Goal: Task Accomplishment & Management: Complete application form

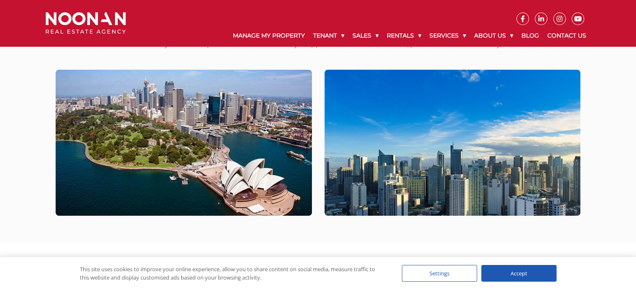
scroll to position [189, 0]
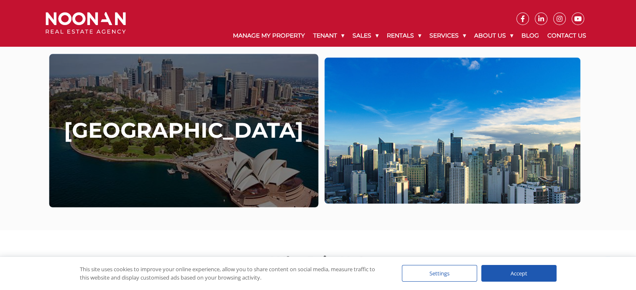
click at [160, 131] on h4 "[GEOGRAPHIC_DATA]" at bounding box center [183, 130] width 239 height 25
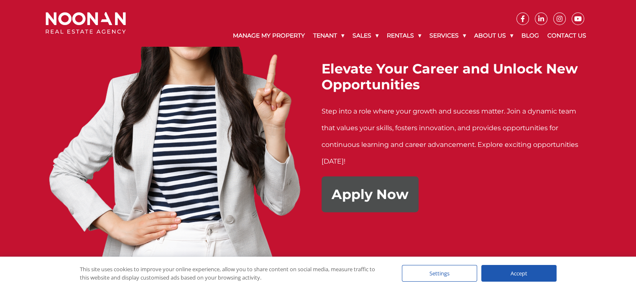
scroll to position [1924, 0]
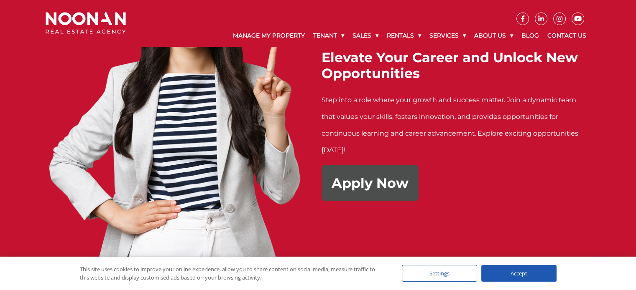
drag, startPoint x: 638, startPoint y: 31, endPoint x: 603, endPoint y: 259, distance: 230.9
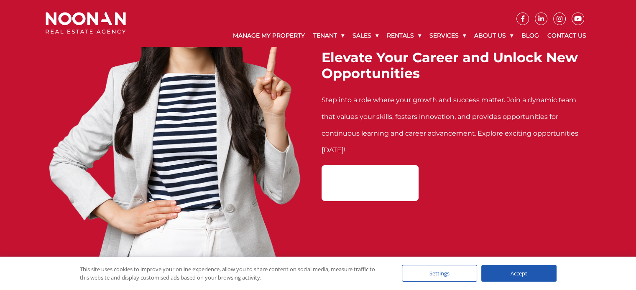
click at [341, 189] on h2 "Apply Now" at bounding box center [369, 184] width 77 height 16
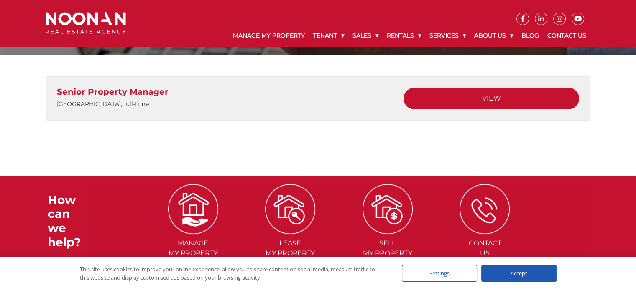
scroll to position [119, 0]
